Goal: Task Accomplishment & Management: Manage account settings

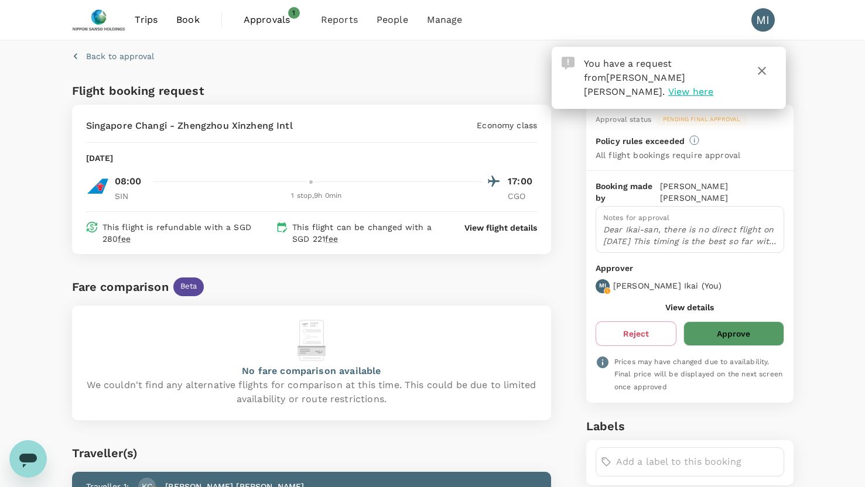
click at [668, 86] on span "View here" at bounding box center [690, 91] width 45 height 11
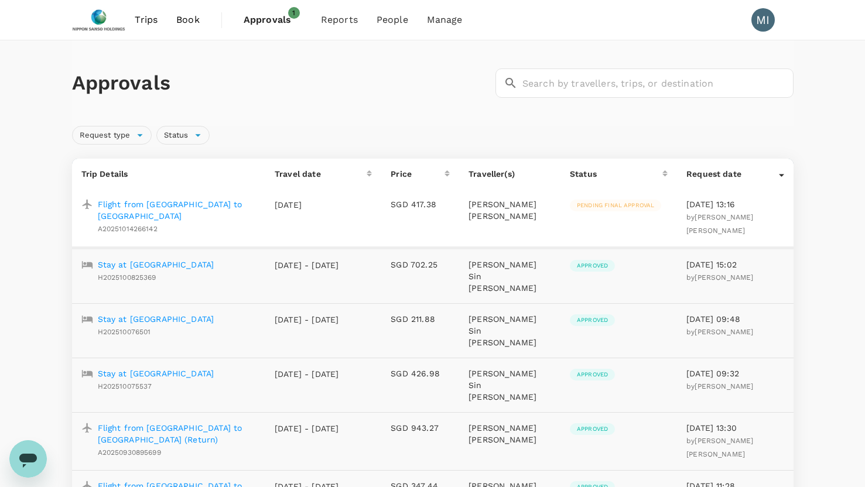
click at [200, 202] on p "Flight from [GEOGRAPHIC_DATA] to [GEOGRAPHIC_DATA]" at bounding box center [177, 209] width 159 height 23
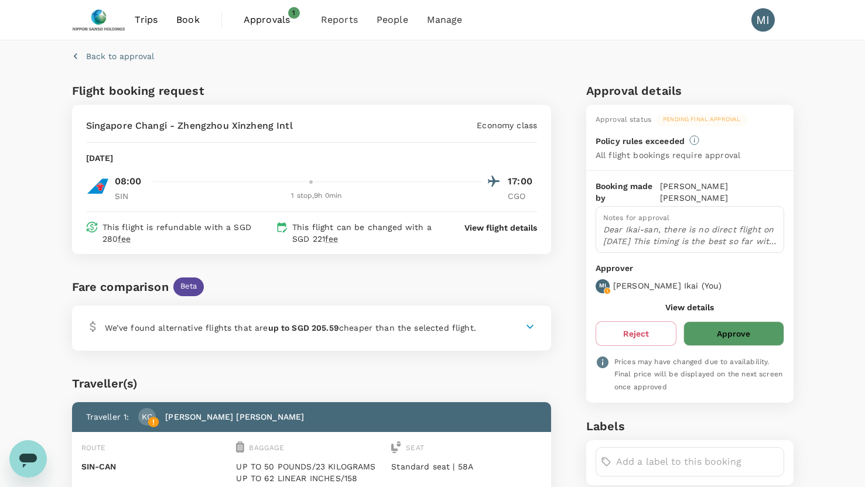
click at [523, 227] on p "View flight details" at bounding box center [500, 228] width 73 height 12
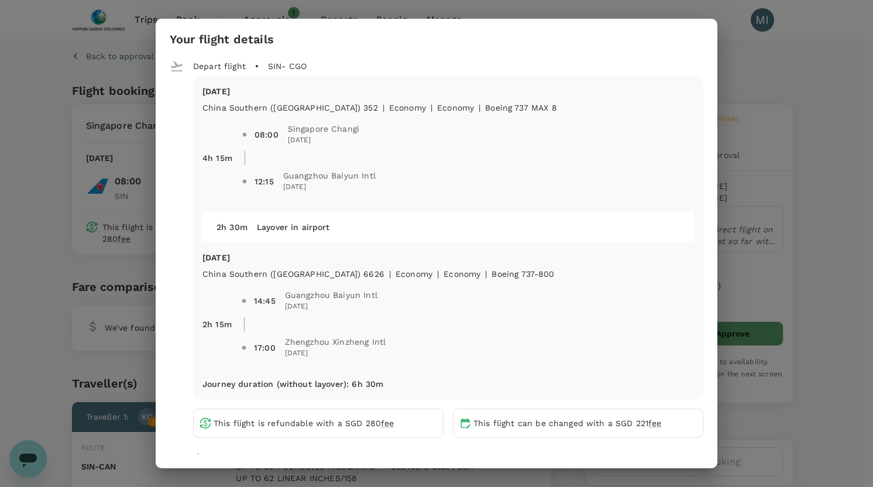
click at [807, 134] on div "Your flight details Depart flight SIN - CGO [DATE] [GEOGRAPHIC_DATA] Southern (…" at bounding box center [436, 243] width 873 height 487
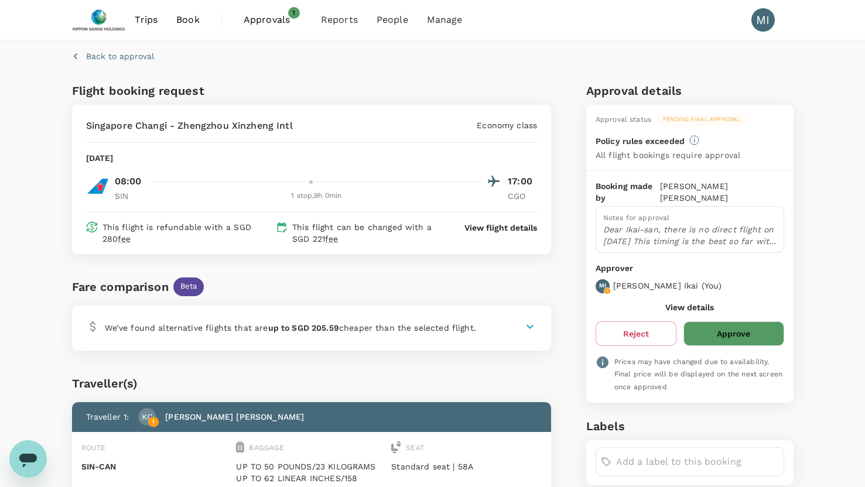
click at [749, 327] on button "Approve" at bounding box center [733, 333] width 100 height 25
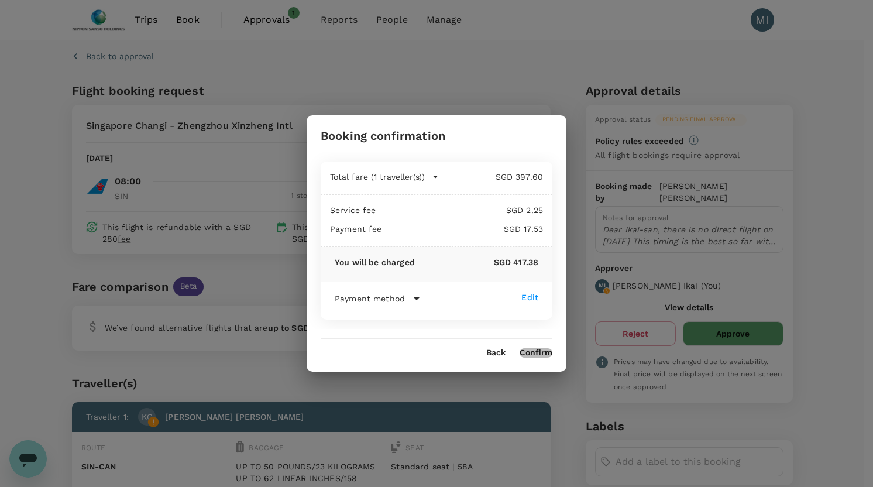
click at [537, 351] on button "Confirm" at bounding box center [536, 352] width 33 height 9
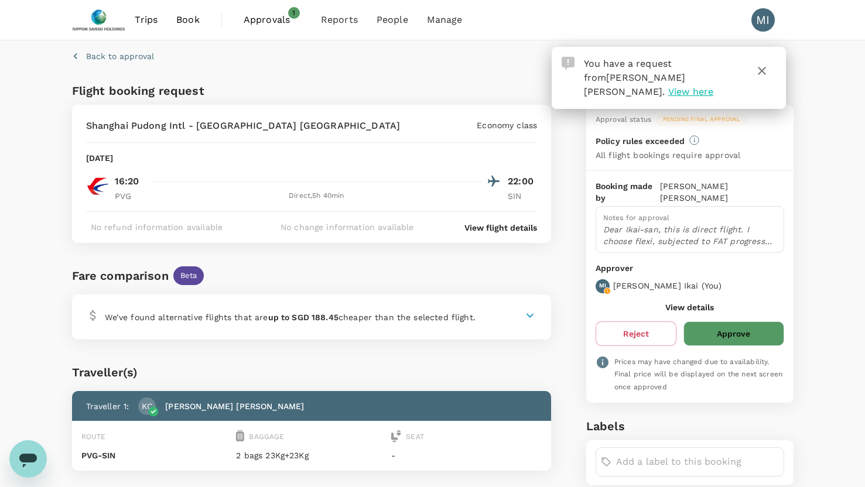
click at [506, 227] on p "View flight details" at bounding box center [500, 228] width 73 height 12
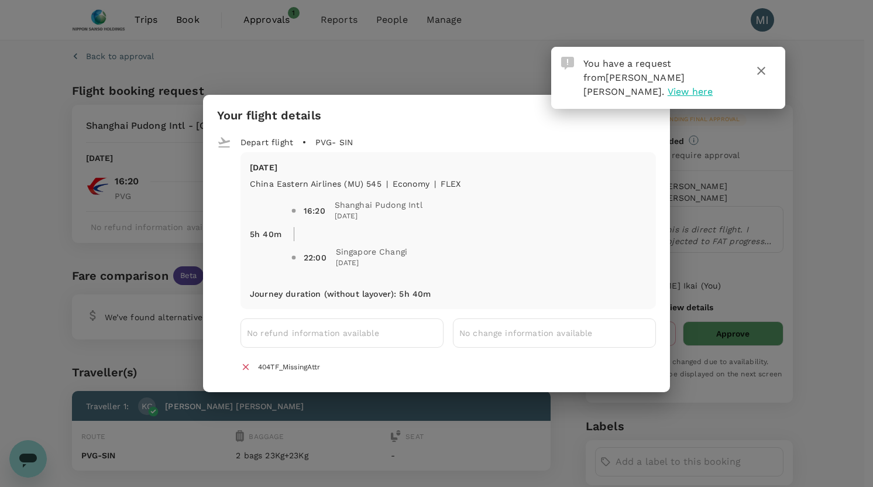
click at [850, 208] on div "Your flight details Depart flight PVG - SIN Thu, 06 Nov China Eastern Airlines …" at bounding box center [436, 243] width 873 height 487
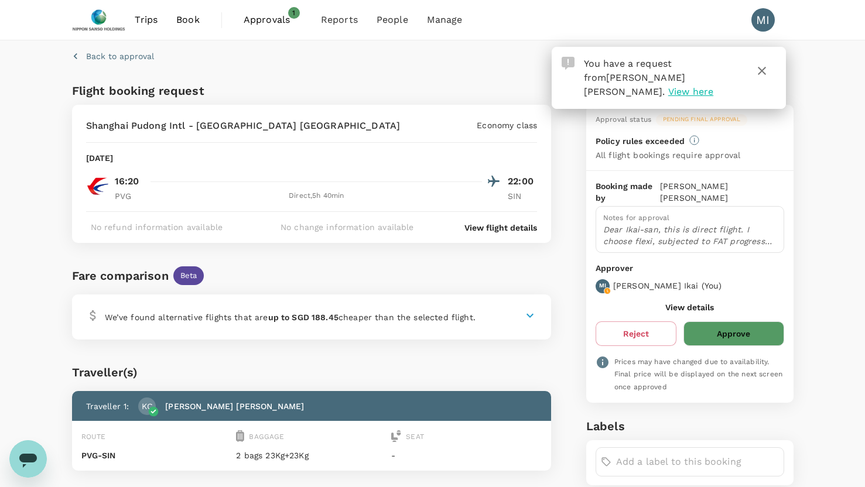
click at [725, 321] on button "Approve" at bounding box center [733, 333] width 100 height 25
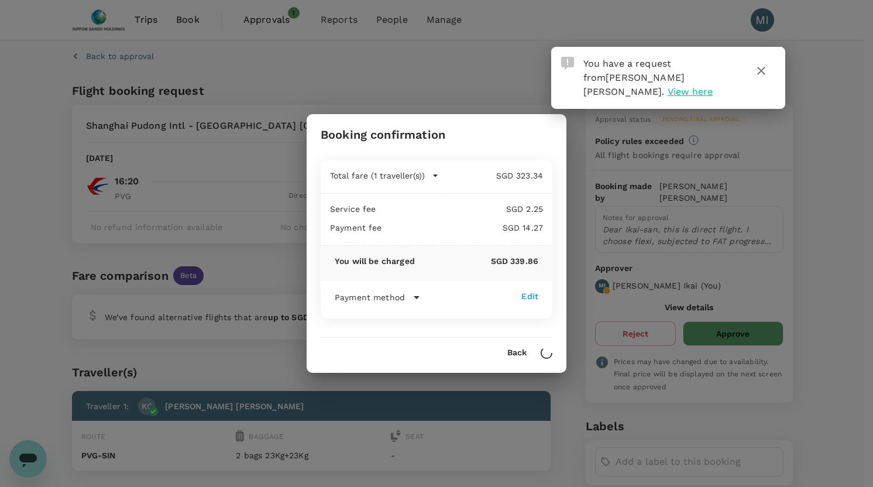
click at [763, 70] on icon "button" at bounding box center [762, 71] width 8 height 8
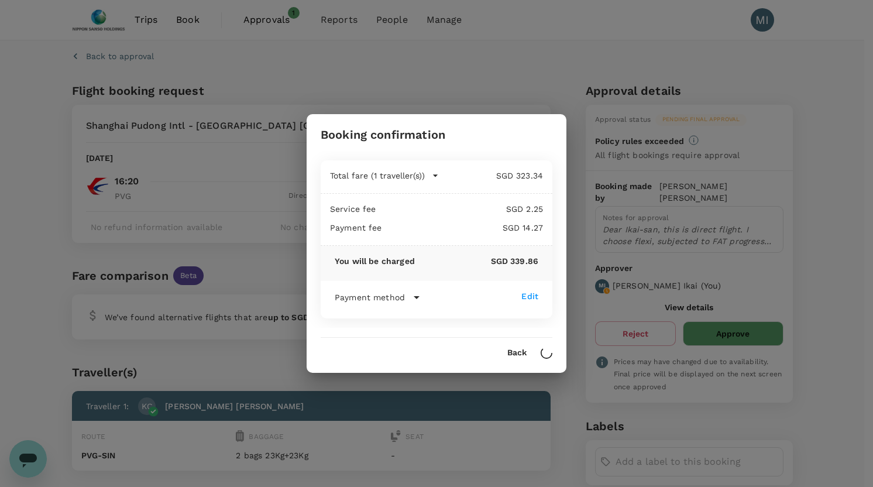
click at [520, 351] on button "Back" at bounding box center [517, 352] width 19 height 9
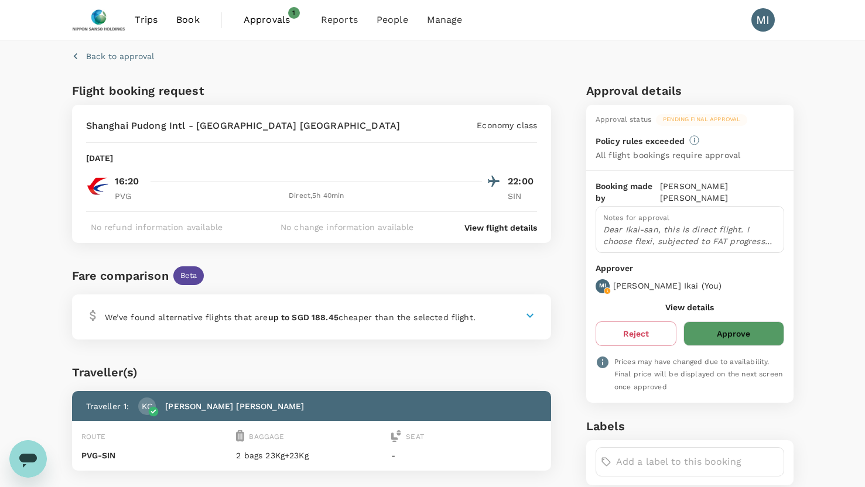
click at [743, 321] on button "Approve" at bounding box center [733, 333] width 100 height 25
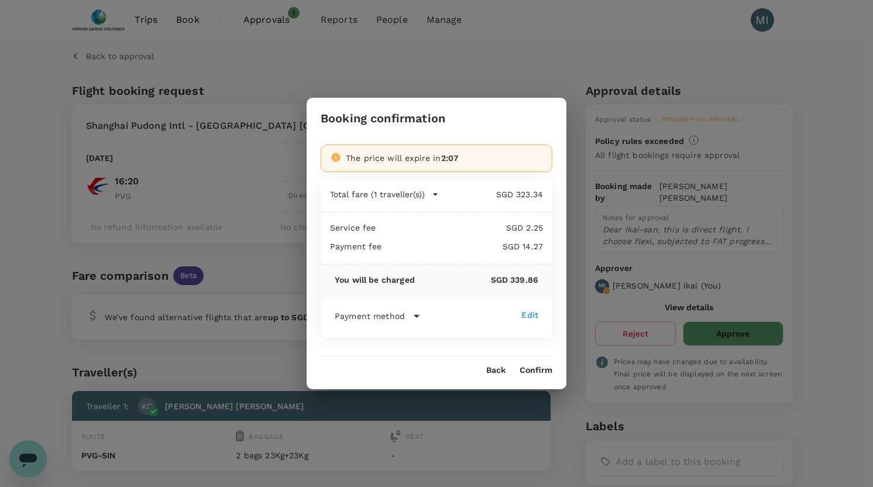
click at [540, 366] on button "Confirm" at bounding box center [536, 370] width 33 height 9
